Goal: Information Seeking & Learning: Learn about a topic

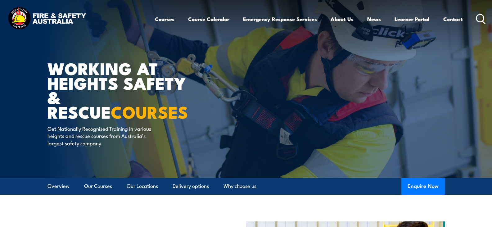
click at [483, 19] on icon at bounding box center [481, 19] width 10 height 10
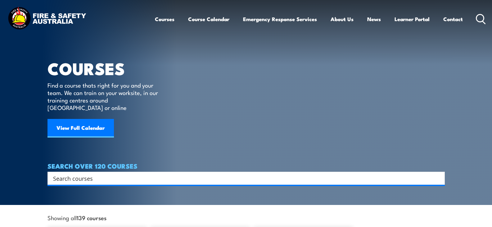
paste input "Certificate IV in Work Health and Safety"
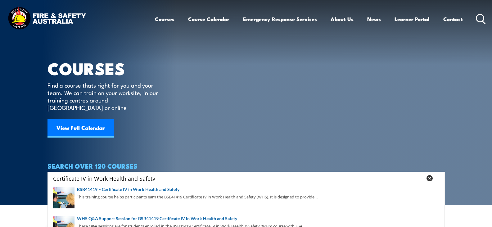
drag, startPoint x: 157, startPoint y: 170, endPoint x: 44, endPoint y: 169, distance: 113.3
click at [44, 171] on section "COURSES Find a course thats right for you and your team. We can train on your w…" at bounding box center [246, 102] width 492 height 205
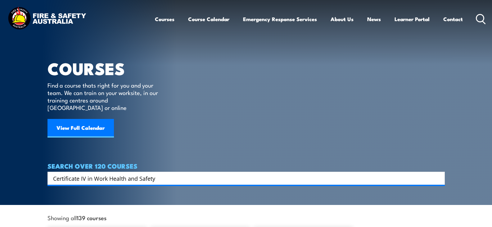
type input "Certificate IV in Work Health and Safety"
click at [210, 113] on article "COURSES Find a course thats right for you and your team. We can train on your w…" at bounding box center [246, 92] width 397 height 185
click at [164, 174] on input "Certificate IV in Work Health and Safety" at bounding box center [242, 178] width 378 height 9
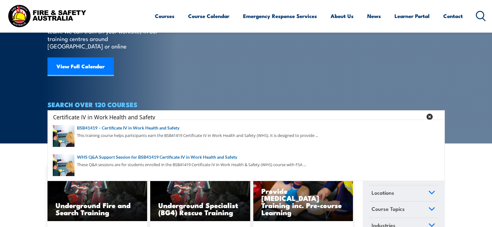
scroll to position [62, 0]
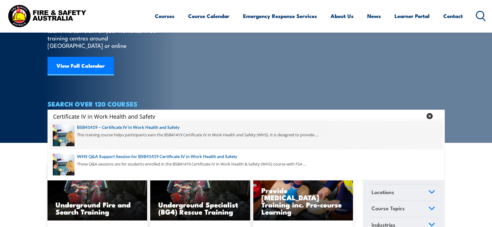
click at [122, 127] on span at bounding box center [246, 134] width 394 height 29
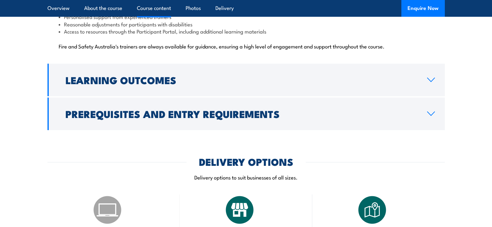
scroll to position [1646, 0]
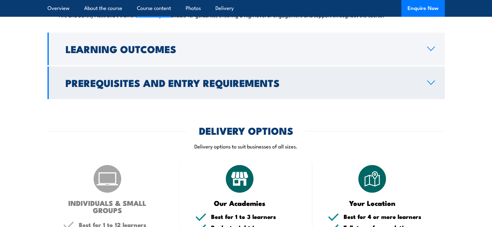
click at [227, 78] on h2 "Prerequisites and Entry Requirements" at bounding box center [242, 82] width 352 height 9
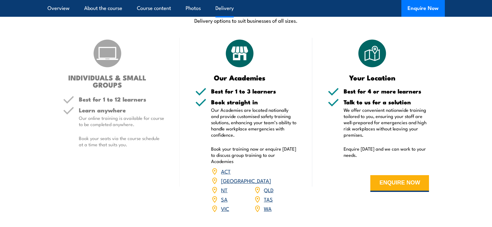
scroll to position [827, 0]
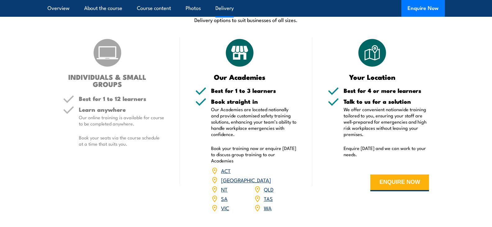
click at [224, 195] on link "SA" at bounding box center [224, 198] width 7 height 7
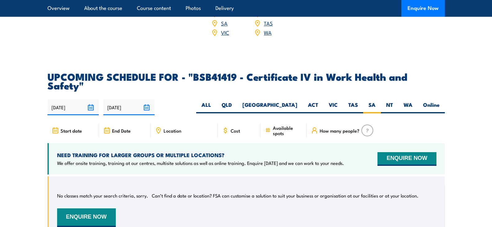
scroll to position [1933, 0]
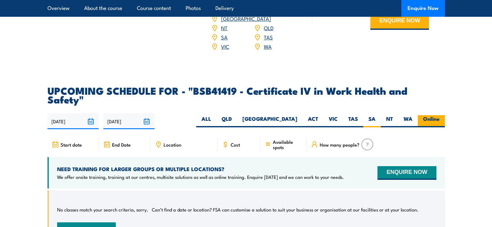
click at [429, 115] on label "Online" at bounding box center [431, 121] width 27 height 12
click at [440, 115] on input "Online" at bounding box center [442, 117] width 4 height 4
radio input "true"
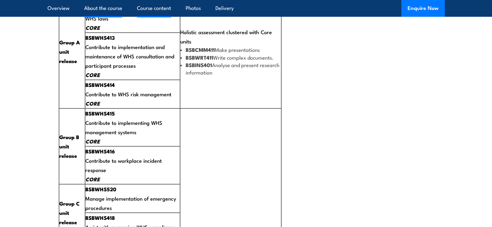
scroll to position [1126, 0]
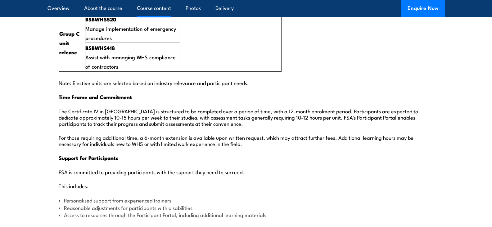
scroll to position [1343, 0]
